Goal: Information Seeking & Learning: Learn about a topic

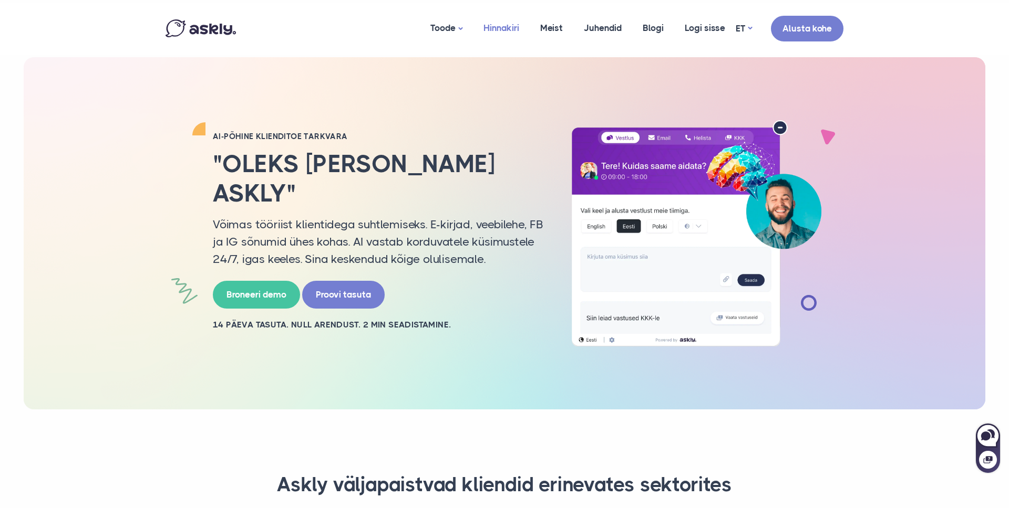
click at [520, 24] on link "Hinnakiri" at bounding box center [501, 28] width 57 height 51
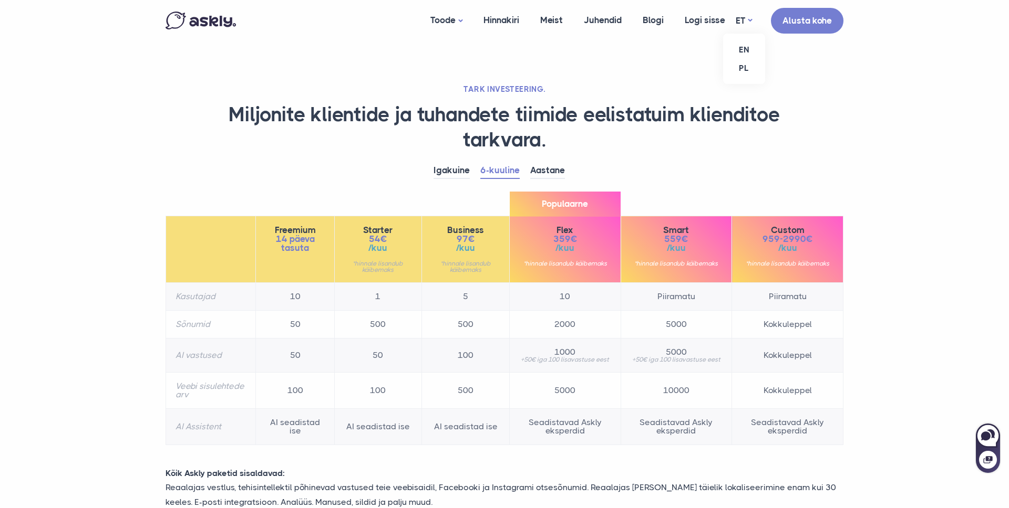
click at [736, 34] on ul "EN PL" at bounding box center [744, 59] width 42 height 50
click at [747, 54] on link "EN" at bounding box center [744, 49] width 42 height 18
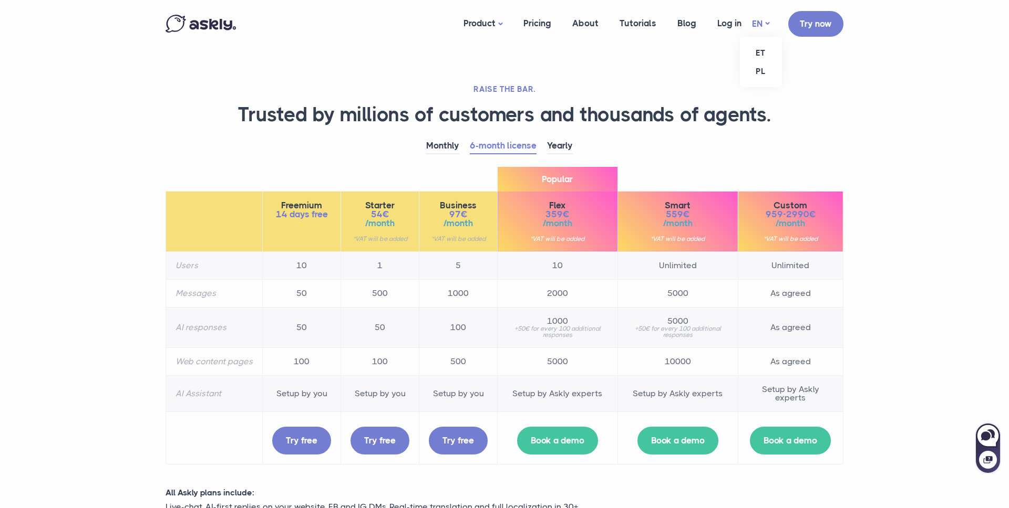
click at [756, 17] on link "EN" at bounding box center [760, 23] width 17 height 15
click at [759, 79] on link "PL" at bounding box center [761, 71] width 42 height 18
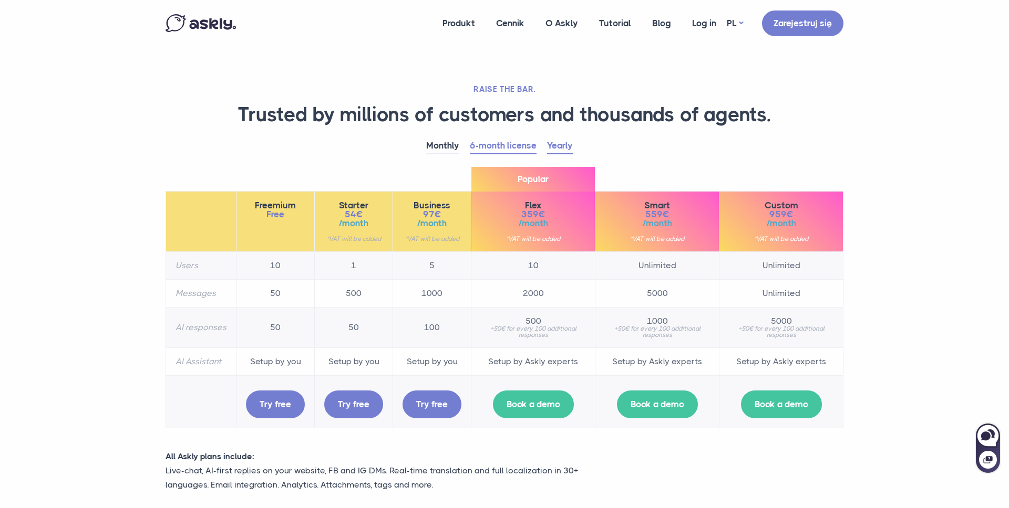
click at [559, 146] on link "Yearly" at bounding box center [560, 146] width 26 height 16
click at [490, 150] on link "6-month license" at bounding box center [503, 146] width 67 height 16
click at [463, 148] on li "Monthly" at bounding box center [448, 146] width 44 height 16
click at [445, 148] on link "Monthly" at bounding box center [442, 146] width 33 height 16
click at [496, 148] on link "6-month license" at bounding box center [503, 146] width 67 height 16
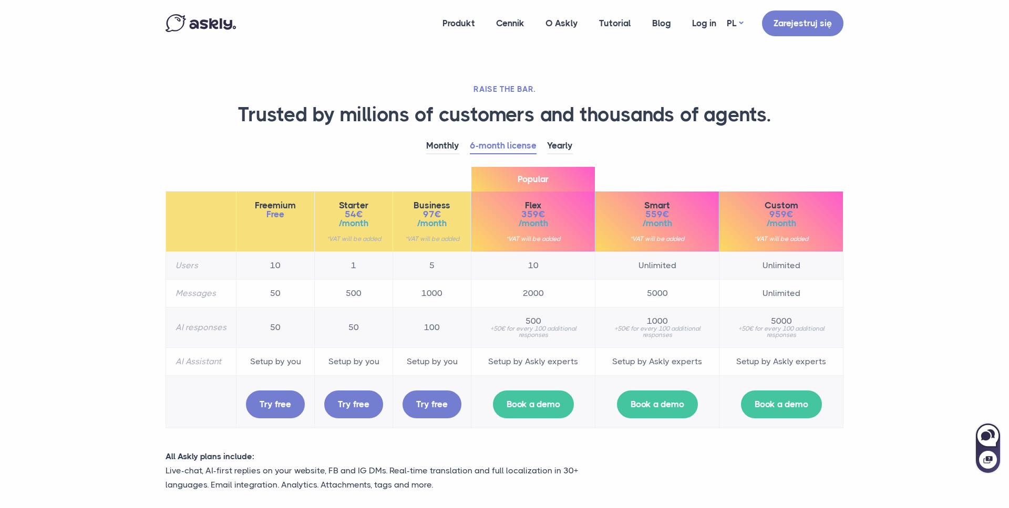
click at [543, 139] on li "6-month license" at bounding box center [508, 146] width 77 height 16
click at [554, 150] on link "Yearly" at bounding box center [560, 146] width 26 height 16
click at [732, 36] on ul "EN ET" at bounding box center [735, 61] width 42 height 50
click at [733, 52] on link "EN" at bounding box center [735, 52] width 42 height 18
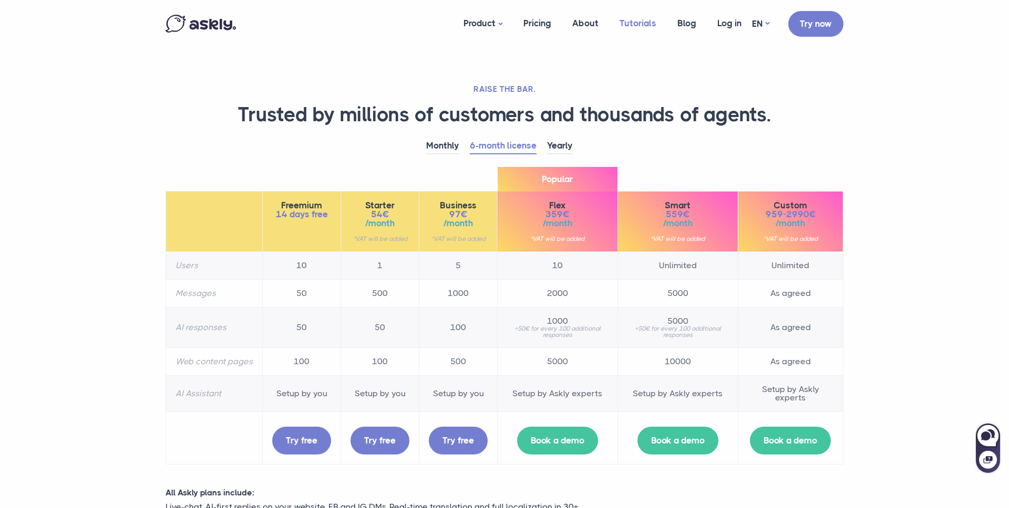
click at [630, 25] on link "Tutorials" at bounding box center [638, 23] width 58 height 40
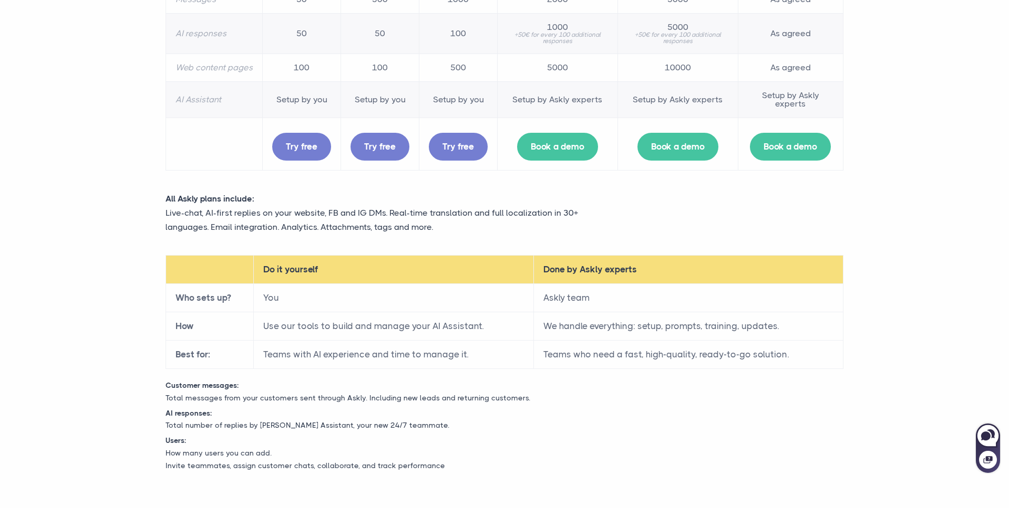
scroll to position [309, 0]
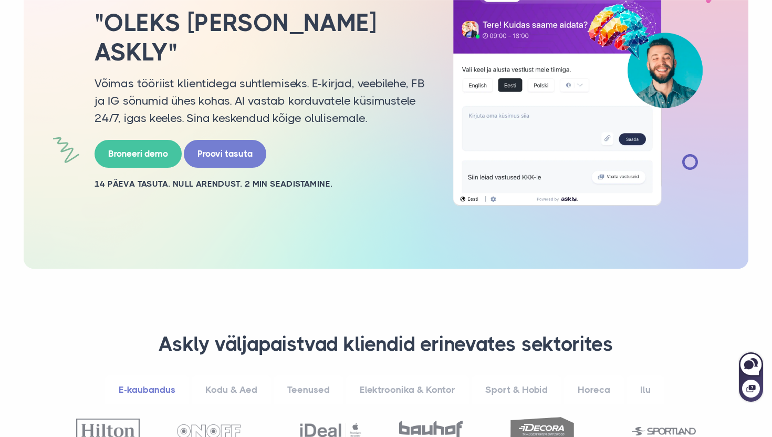
scroll to position [155, 0]
